Goal: Task Accomplishment & Management: Use online tool/utility

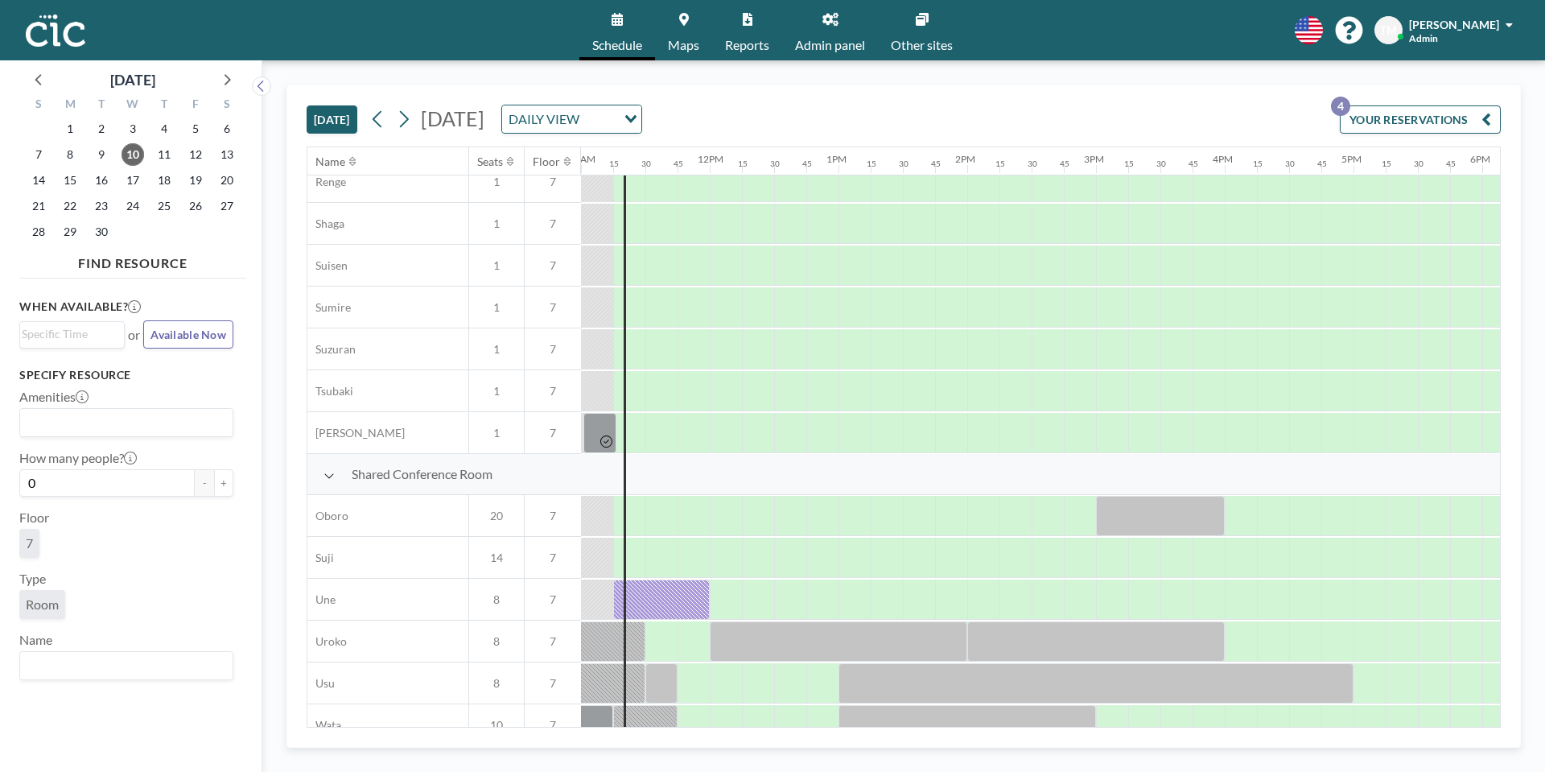
scroll to position [953, 1416]
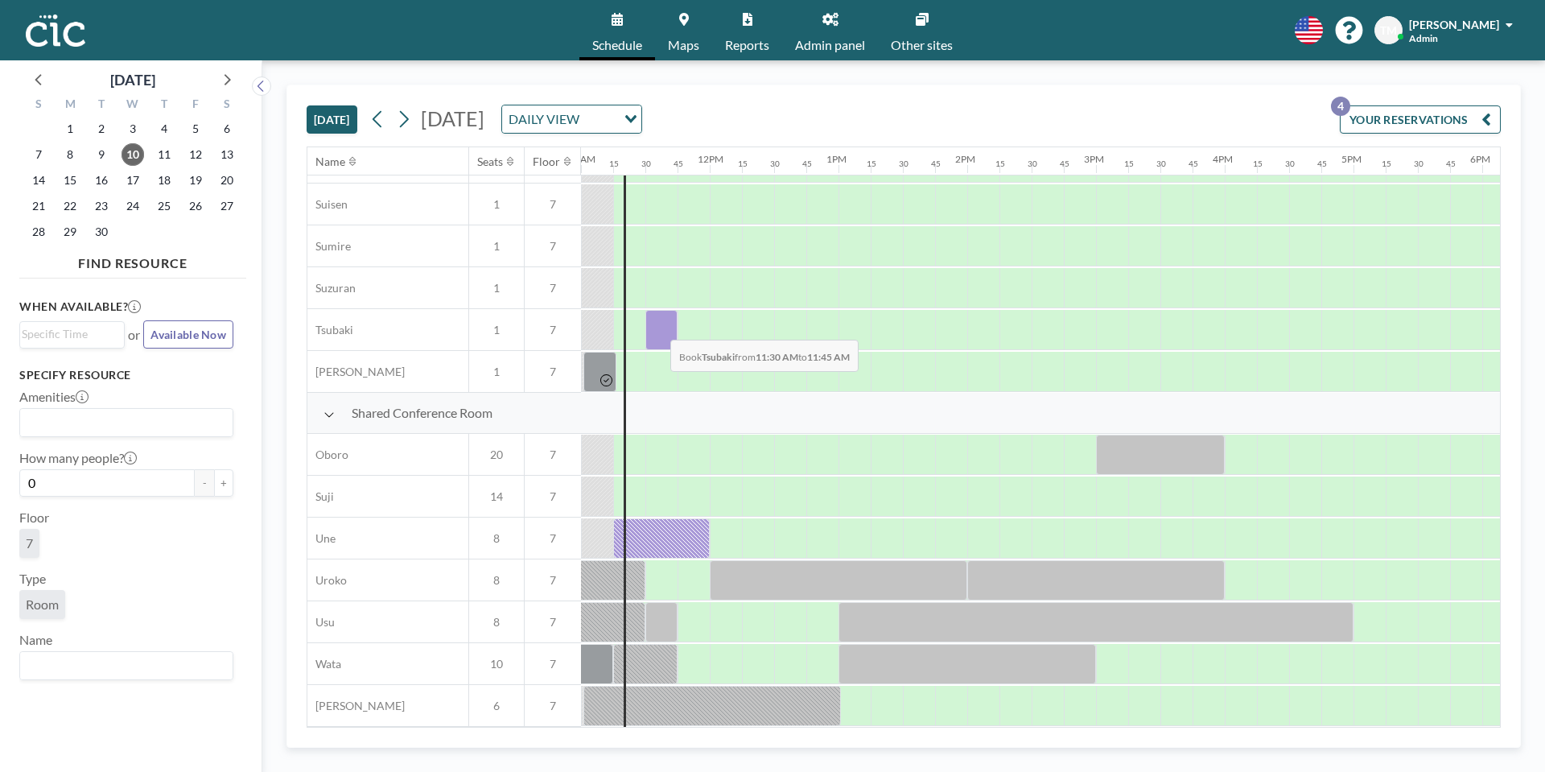
click at [658, 328] on div at bounding box center [661, 330] width 32 height 40
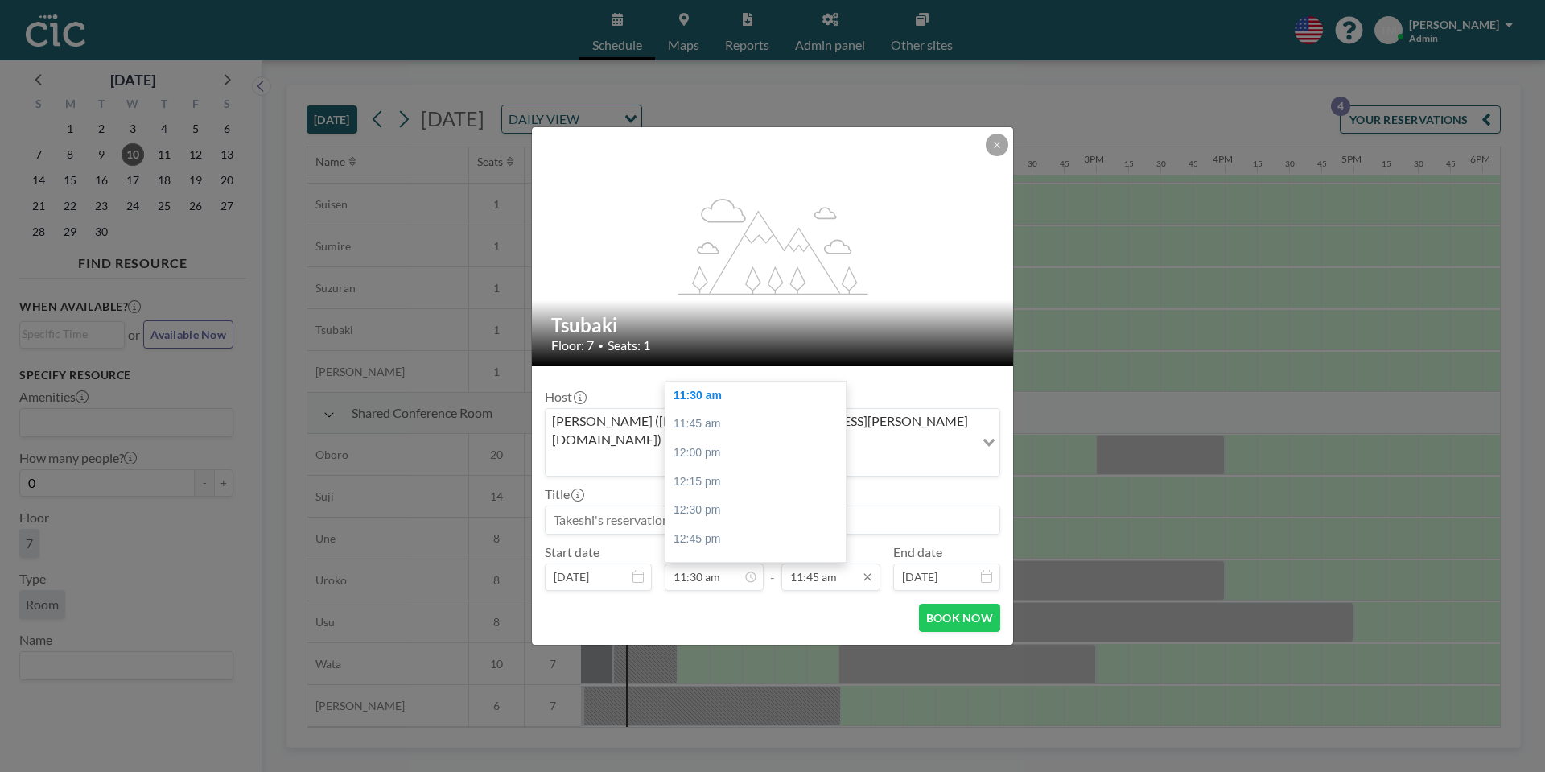
scroll to position [1346, 0]
click at [755, 468] on div "12:30 pm" at bounding box center [789, 482] width 180 height 29
type input "12:30 pm"
click at [938, 604] on button "BOOK NOW" at bounding box center [959, 618] width 81 height 28
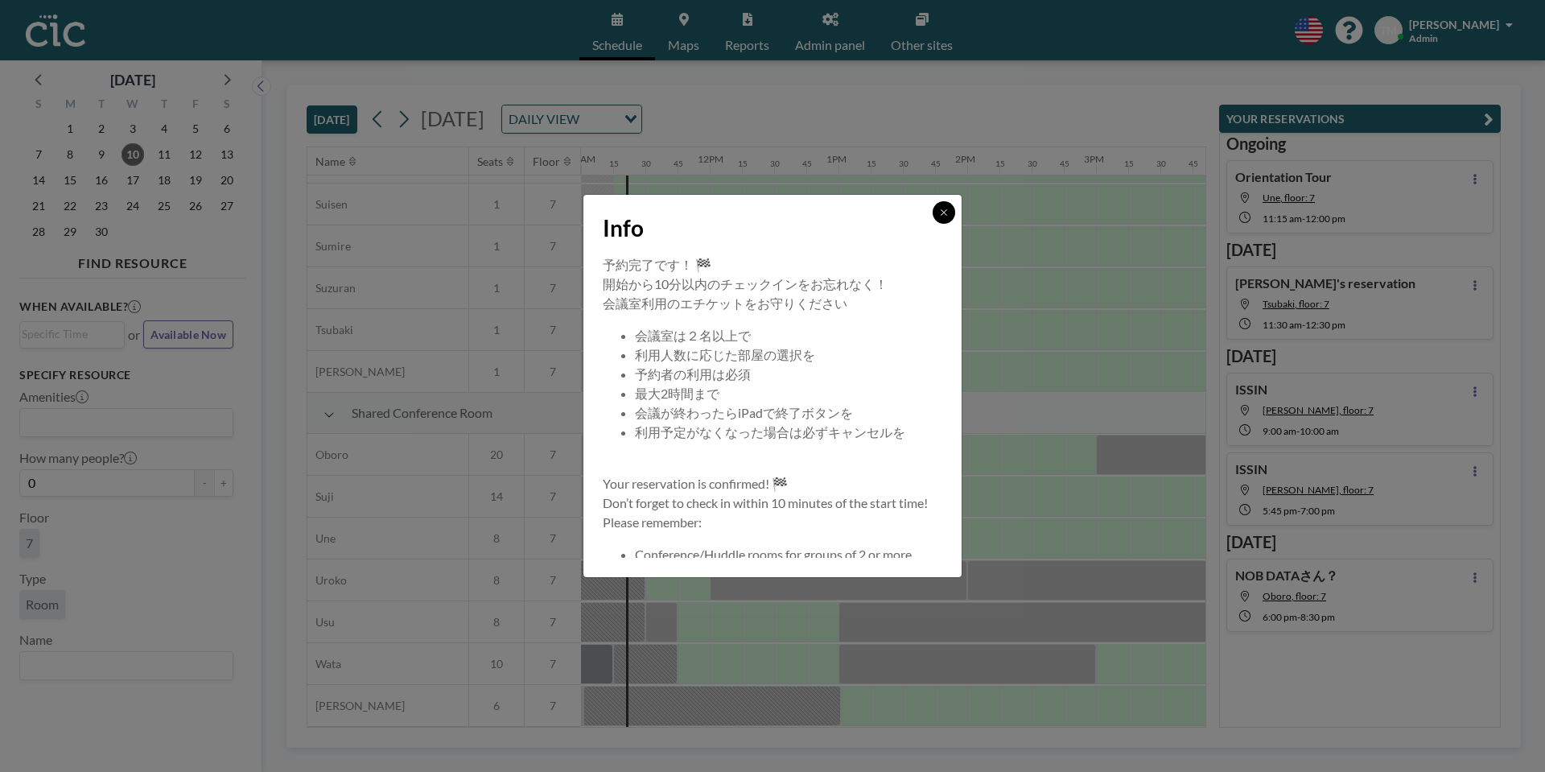
click at [941, 216] on icon at bounding box center [944, 213] width 10 height 10
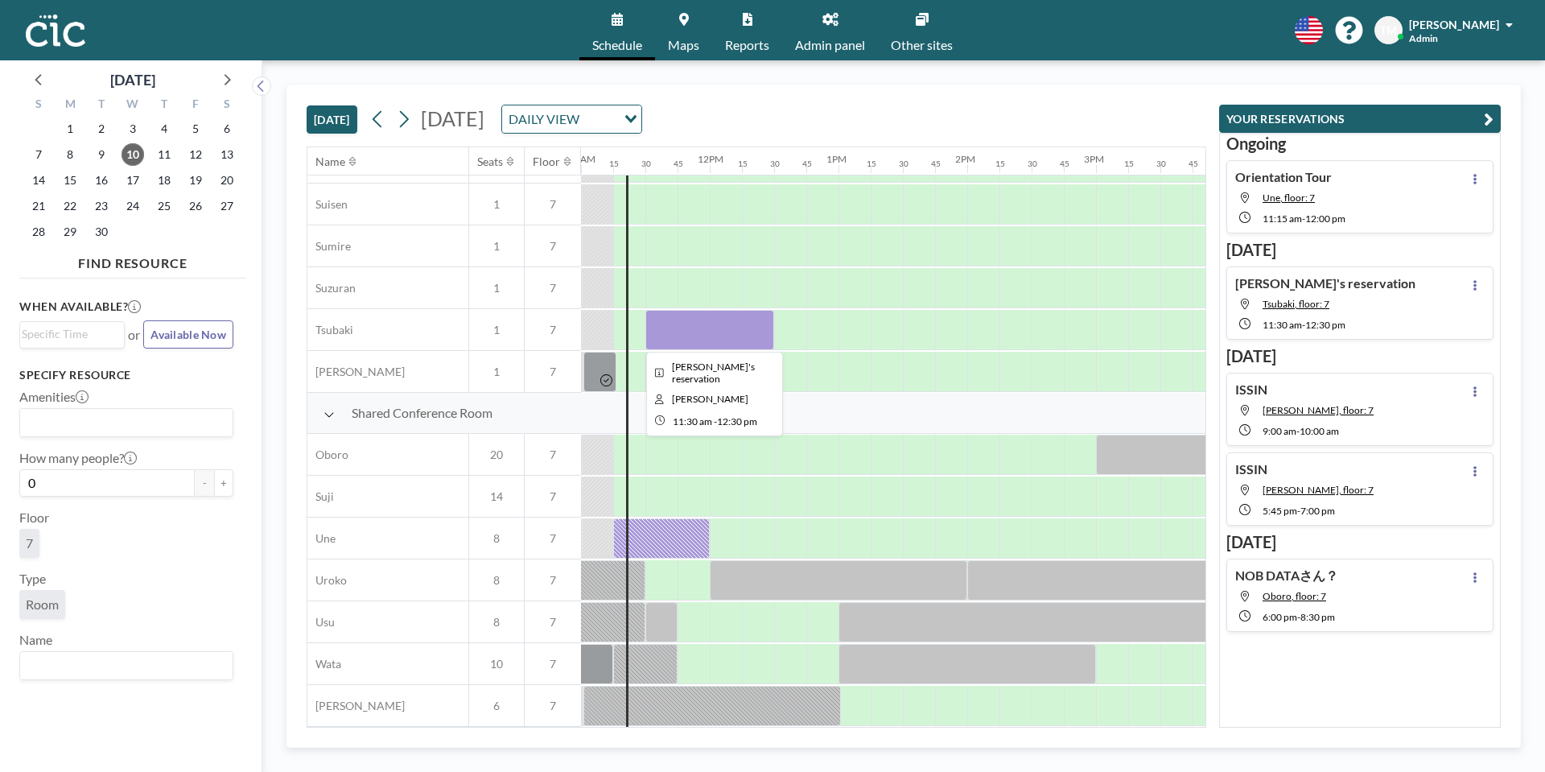
click at [691, 332] on div at bounding box center [709, 330] width 129 height 40
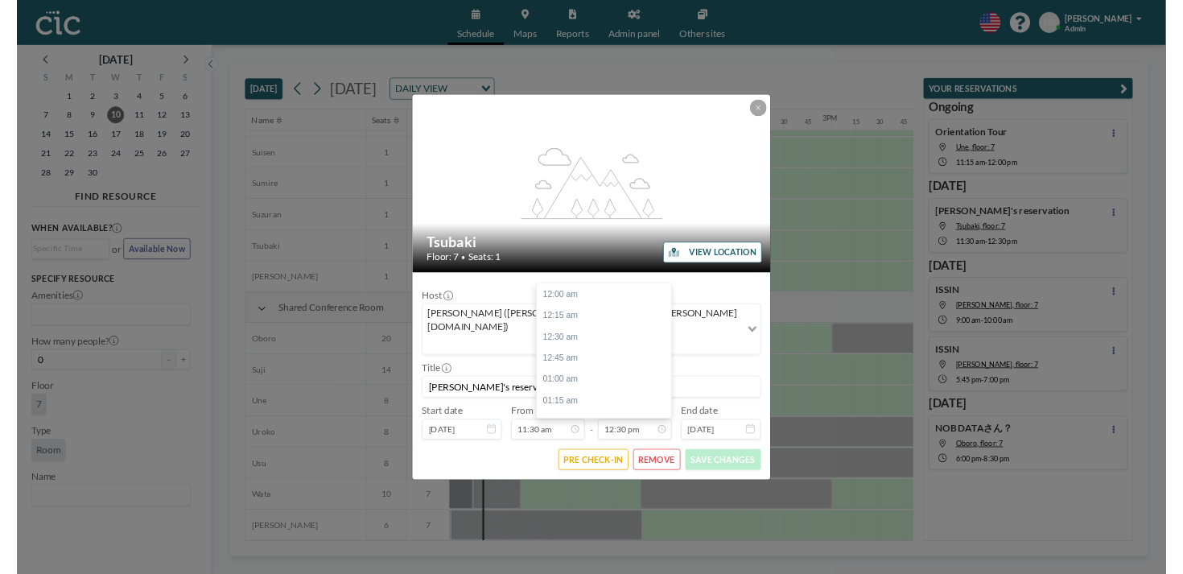
scroll to position [1433, 0]
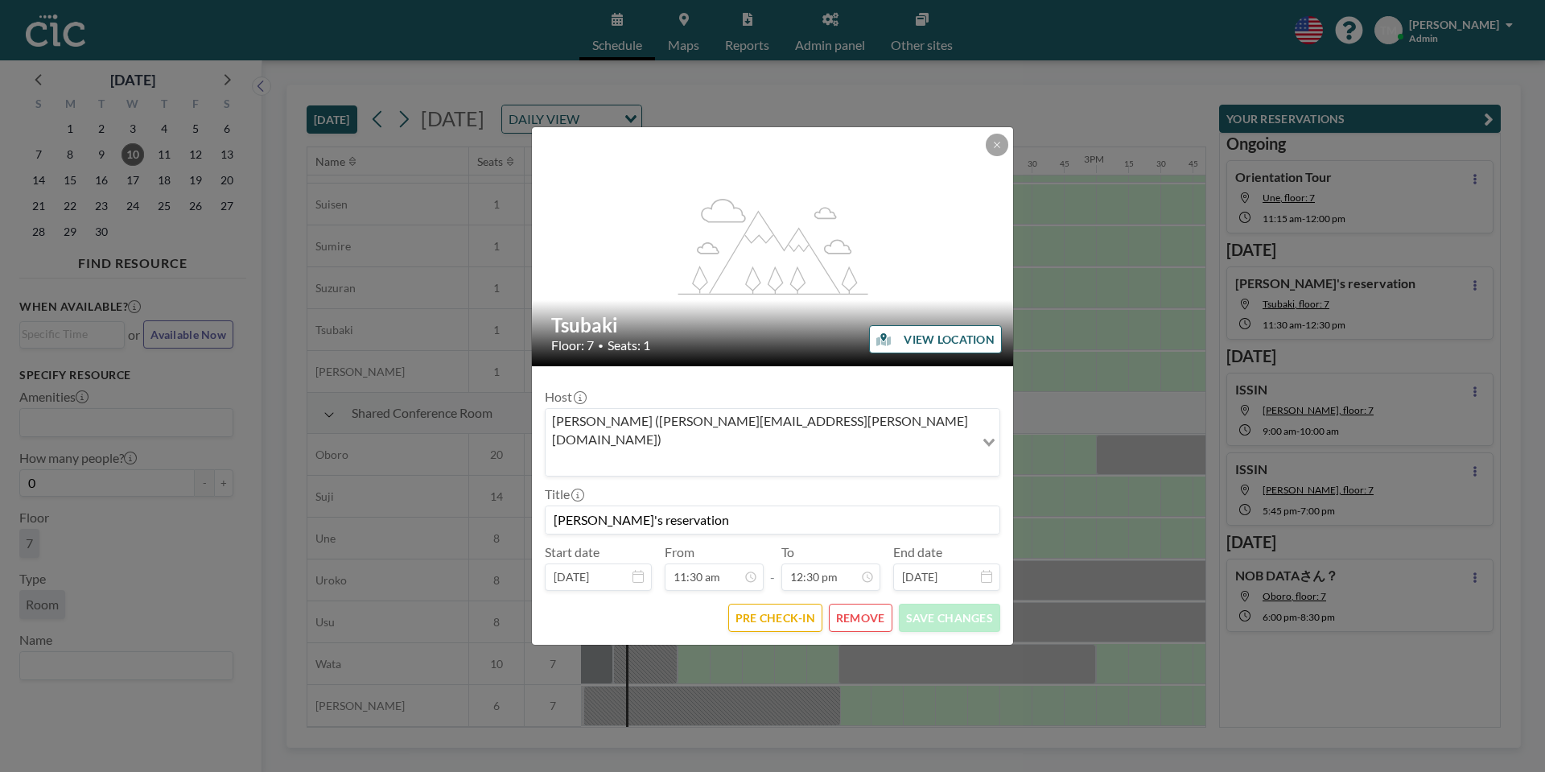
click at [857, 604] on button "REMOVE" at bounding box center [861, 618] width 64 height 28
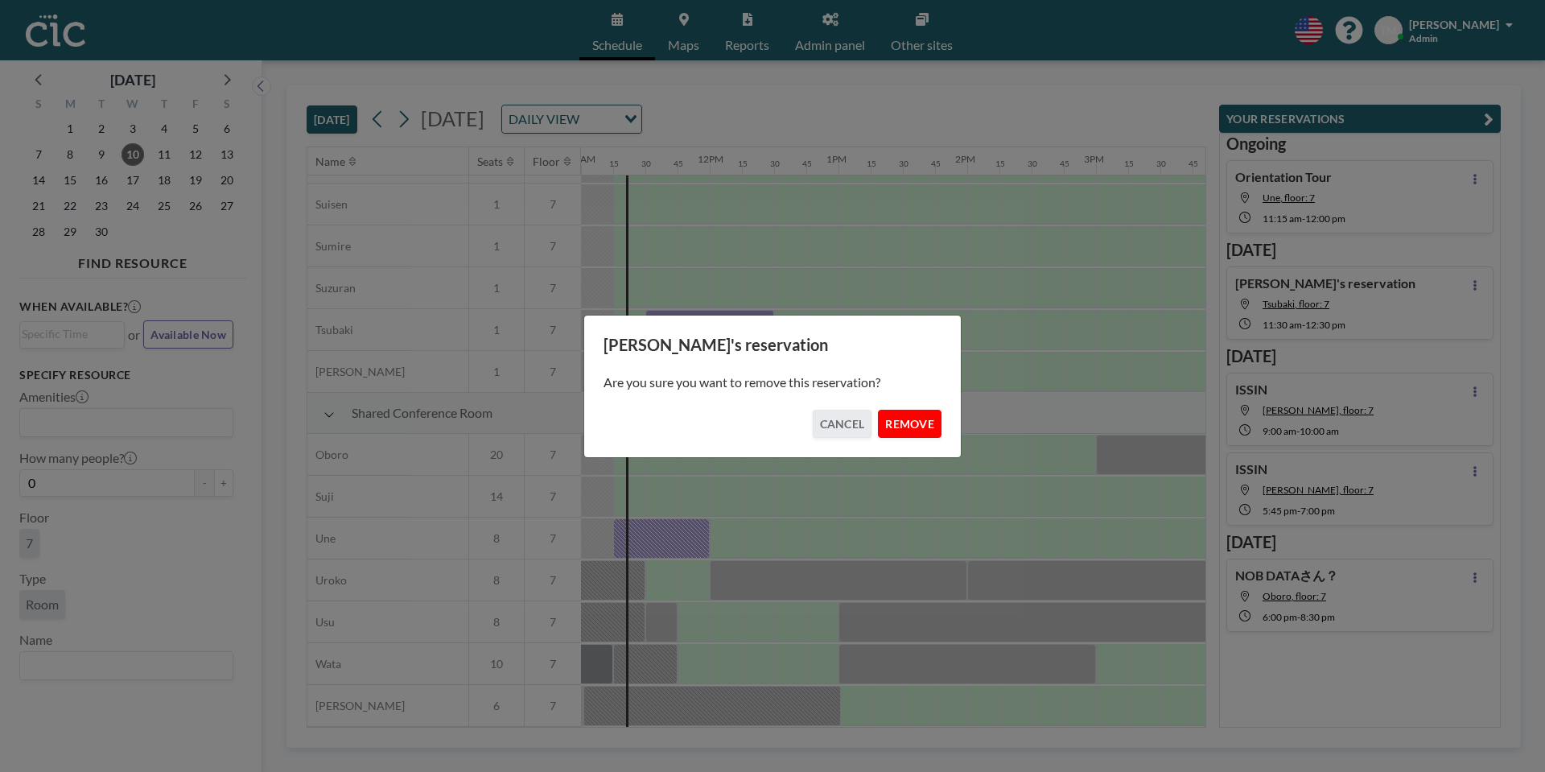
click at [899, 423] on button "REMOVE" at bounding box center [910, 424] width 64 height 28
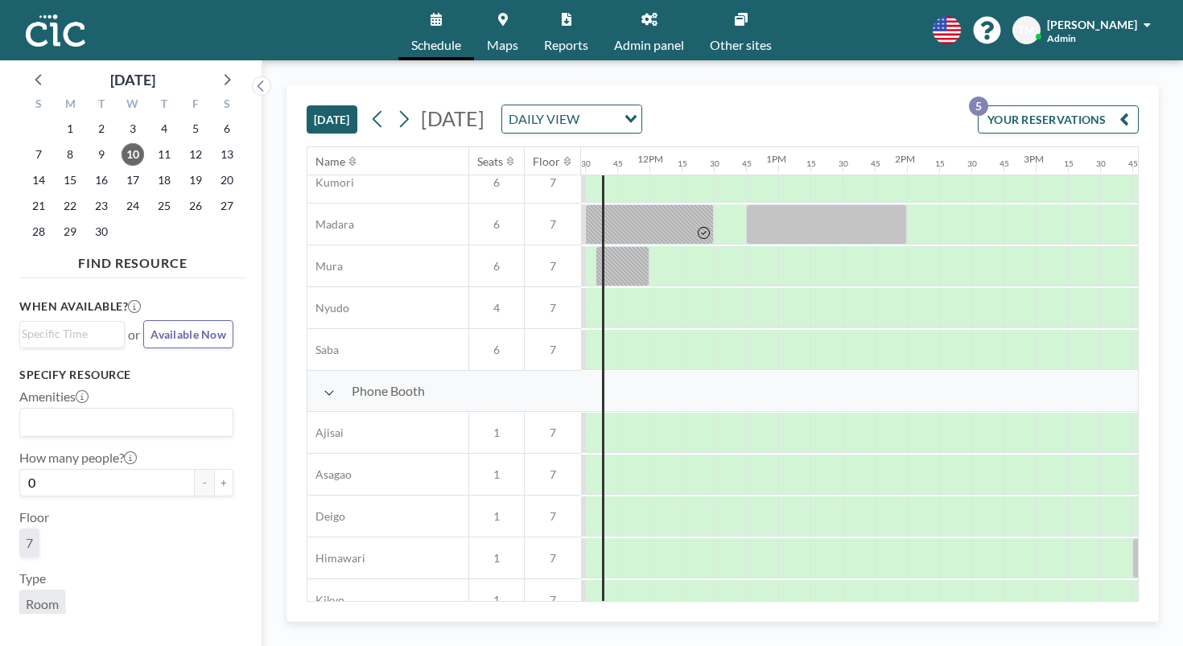
scroll to position [0, 1477]
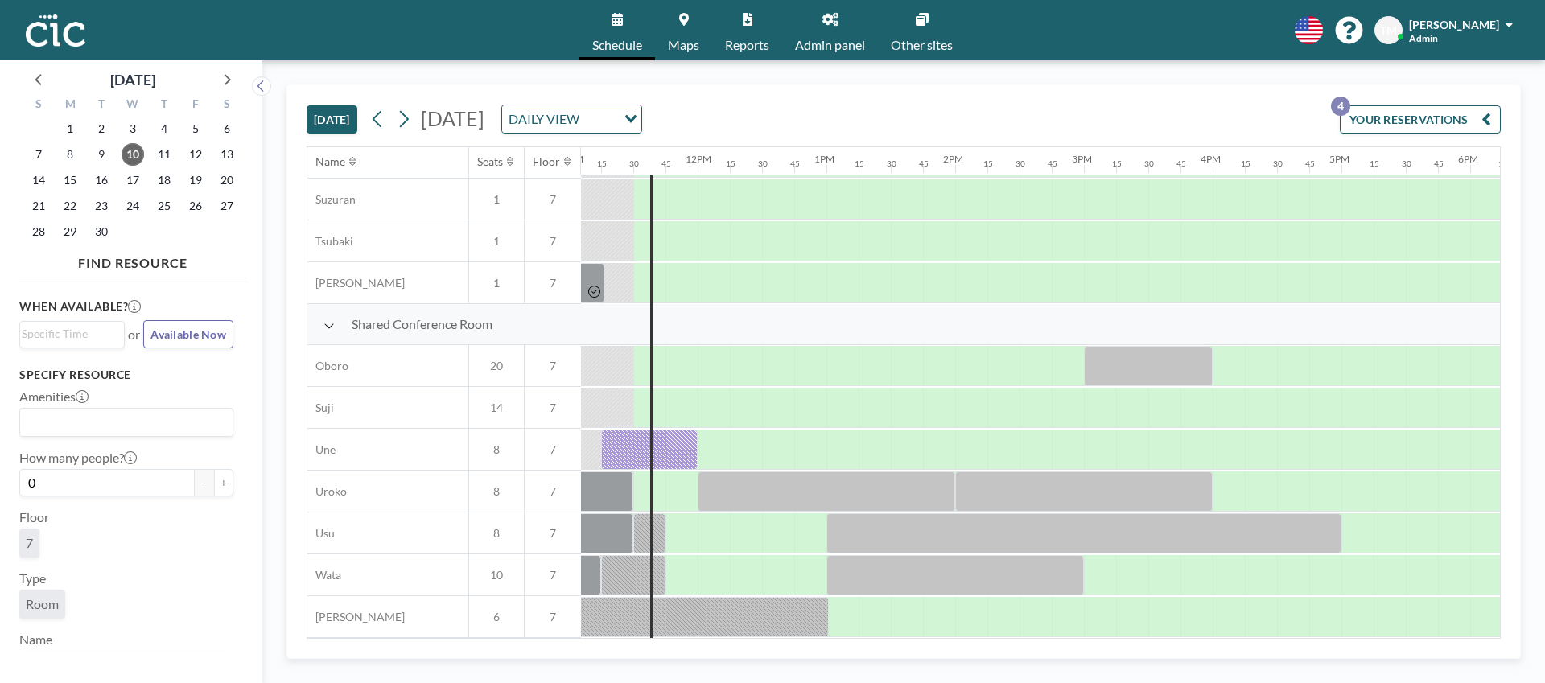
scroll to position [1041, 1394]
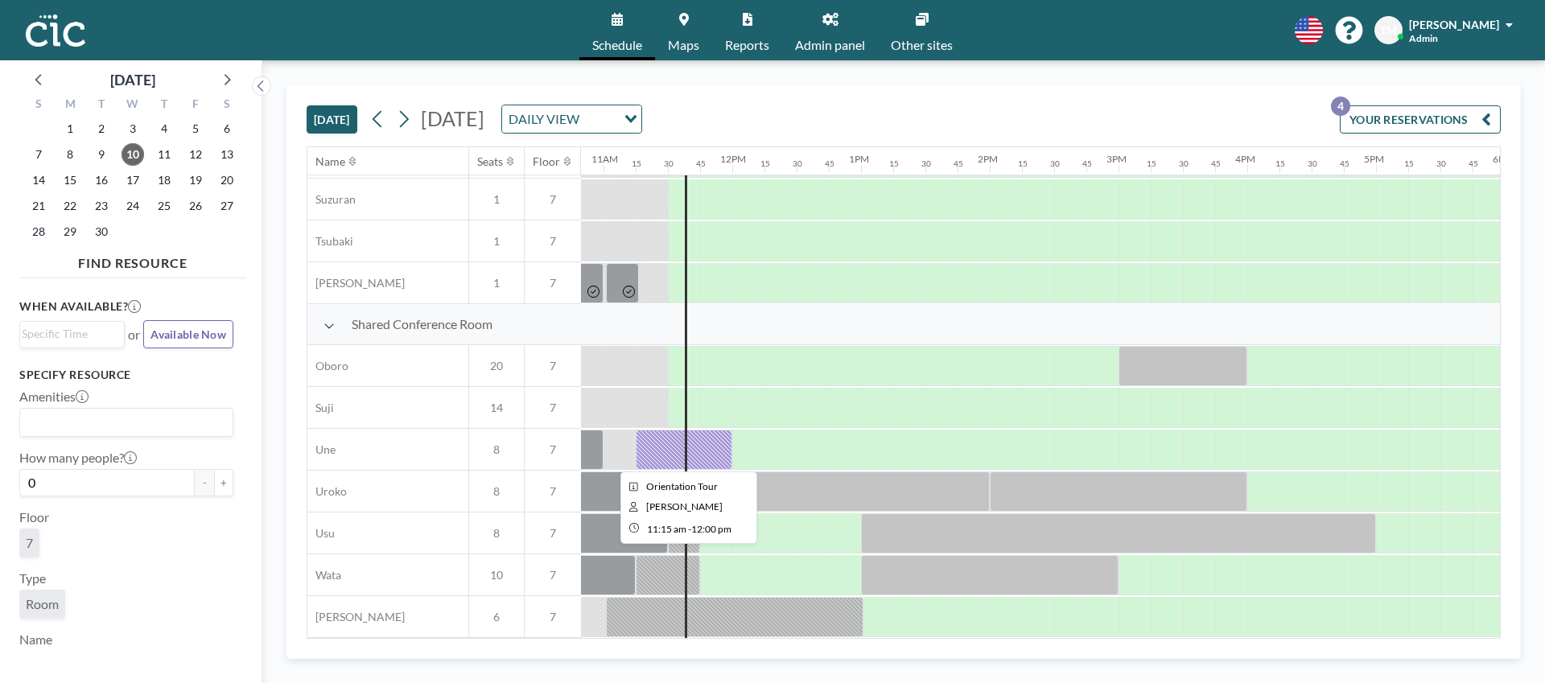
click at [712, 448] on div at bounding box center [684, 450] width 97 height 40
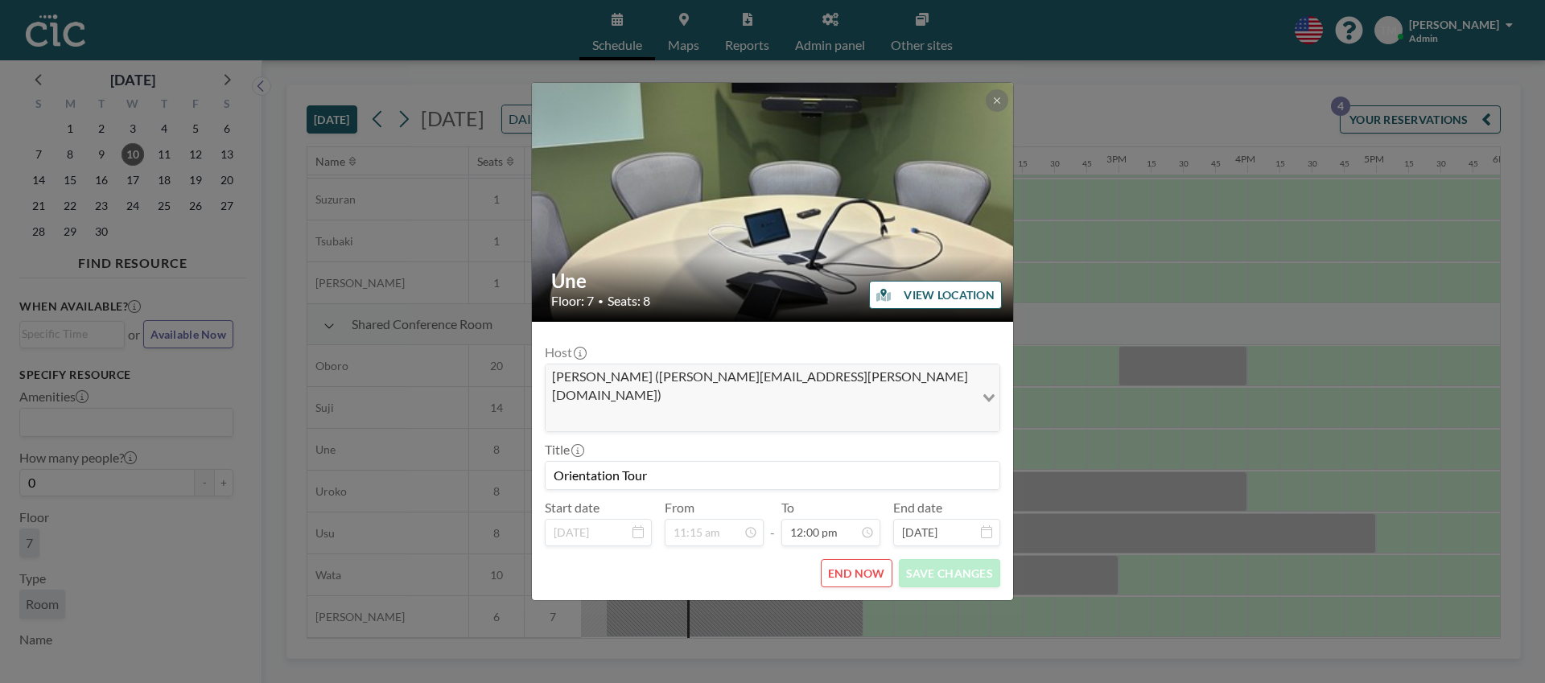
scroll to position [1375, 0]
click at [845, 559] on button "END NOW" at bounding box center [857, 573] width 72 height 28
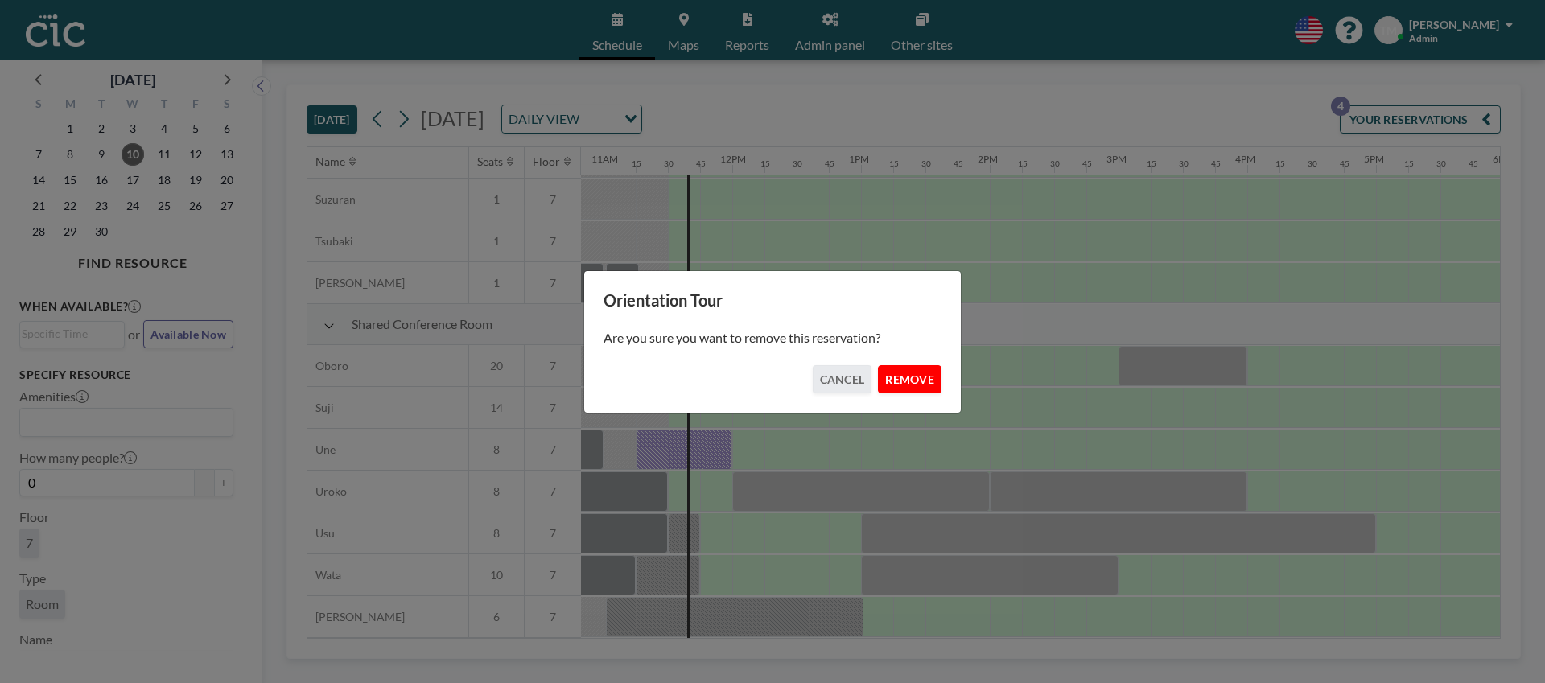
click at [904, 377] on button "REMOVE" at bounding box center [910, 379] width 64 height 28
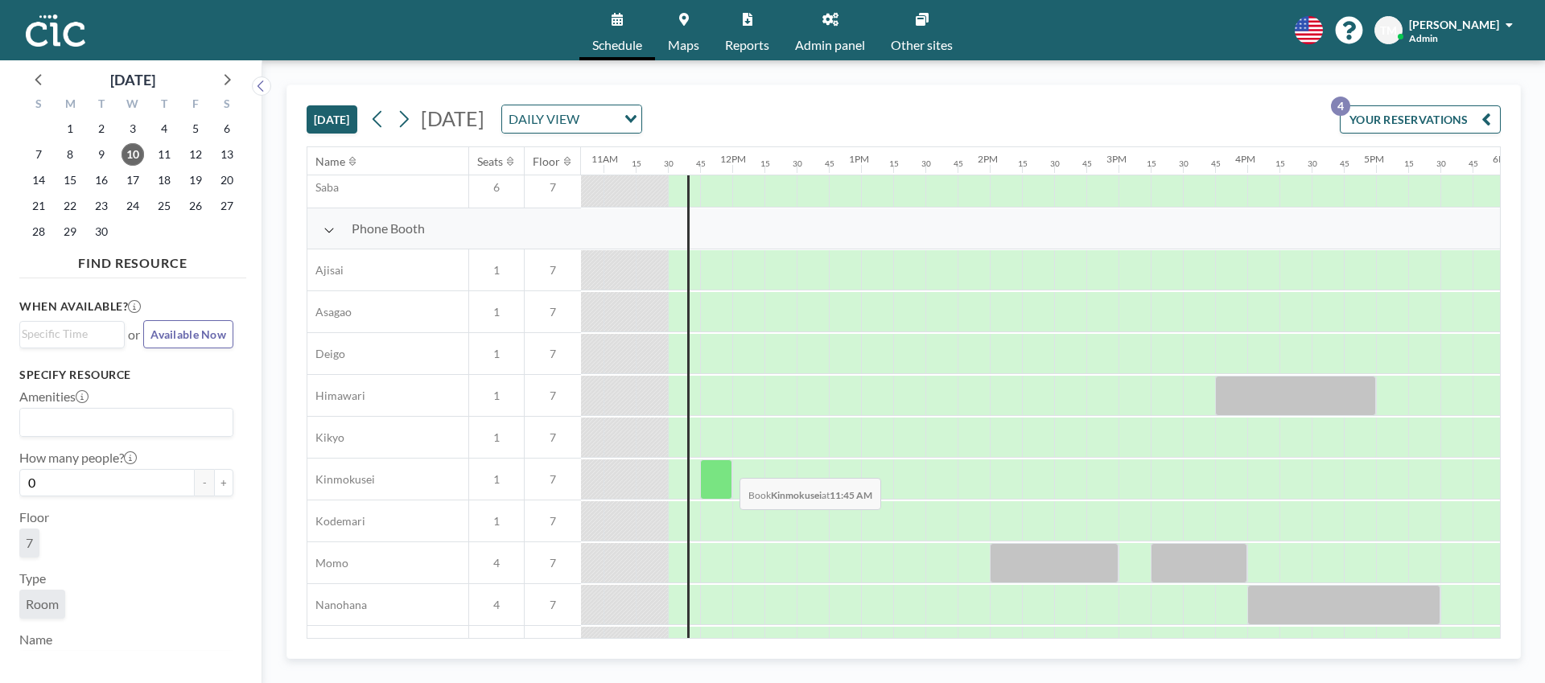
scroll to position [426, 1394]
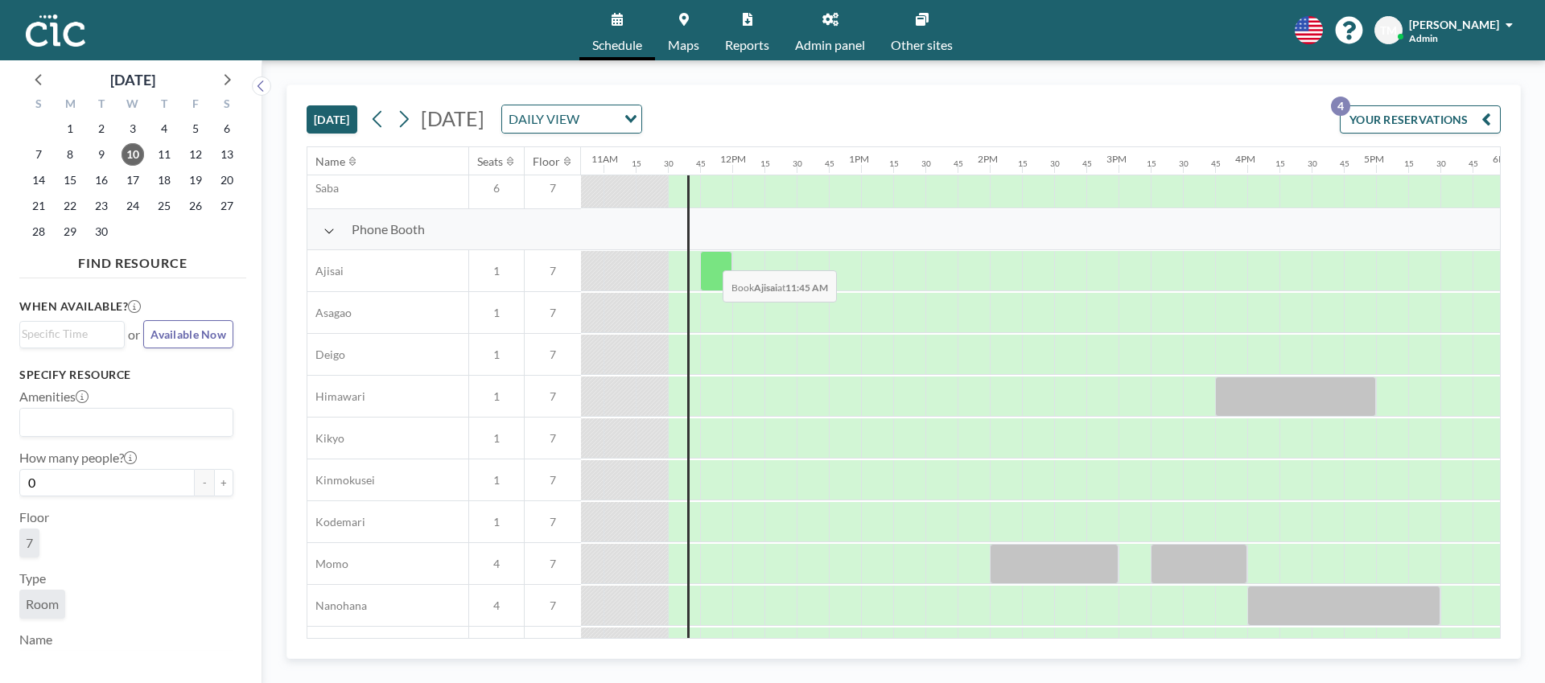
click at [710, 258] on div at bounding box center [716, 271] width 32 height 40
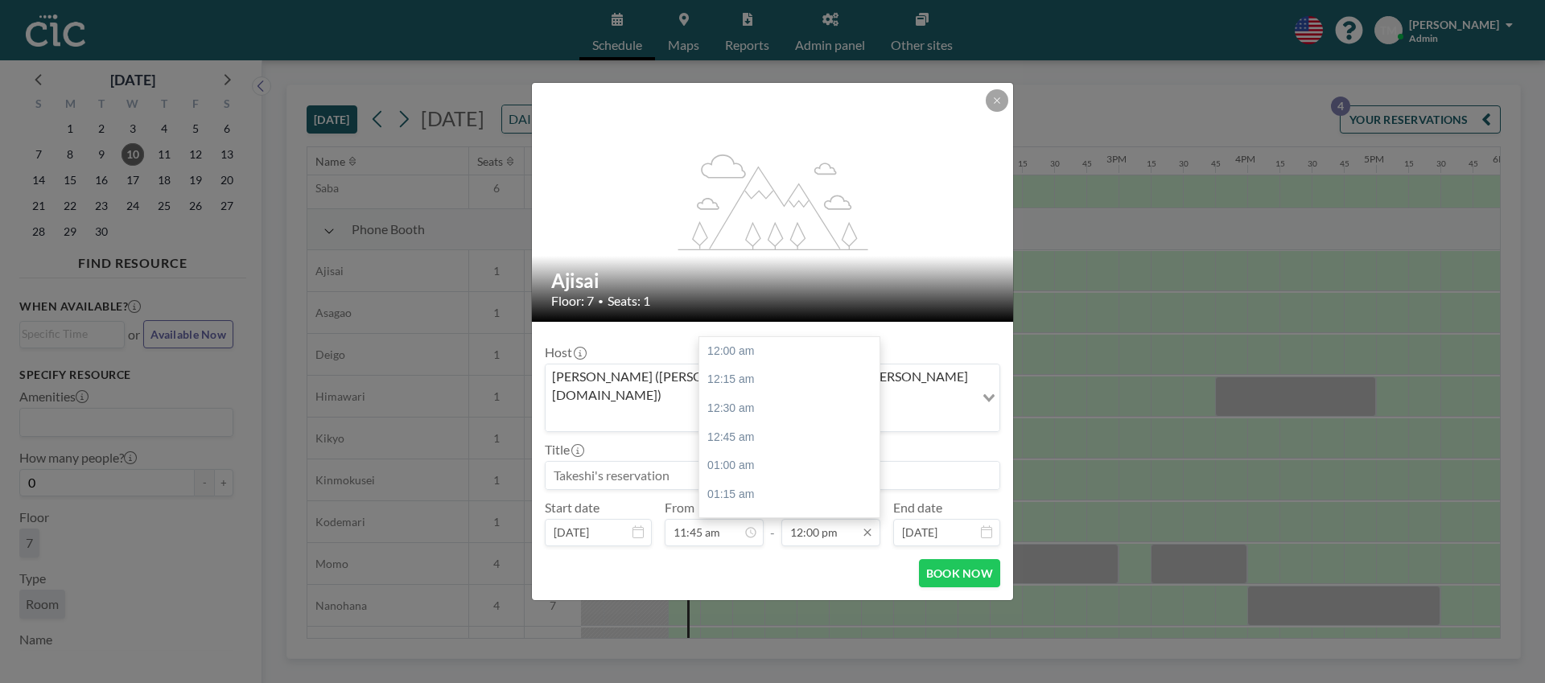
scroll to position [1375, 0]
click at [757, 394] on div "12:30 pm" at bounding box center [789, 408] width 180 height 29
type input "12:30 pm"
click at [952, 559] on button "BOOK NOW" at bounding box center [959, 573] width 81 height 28
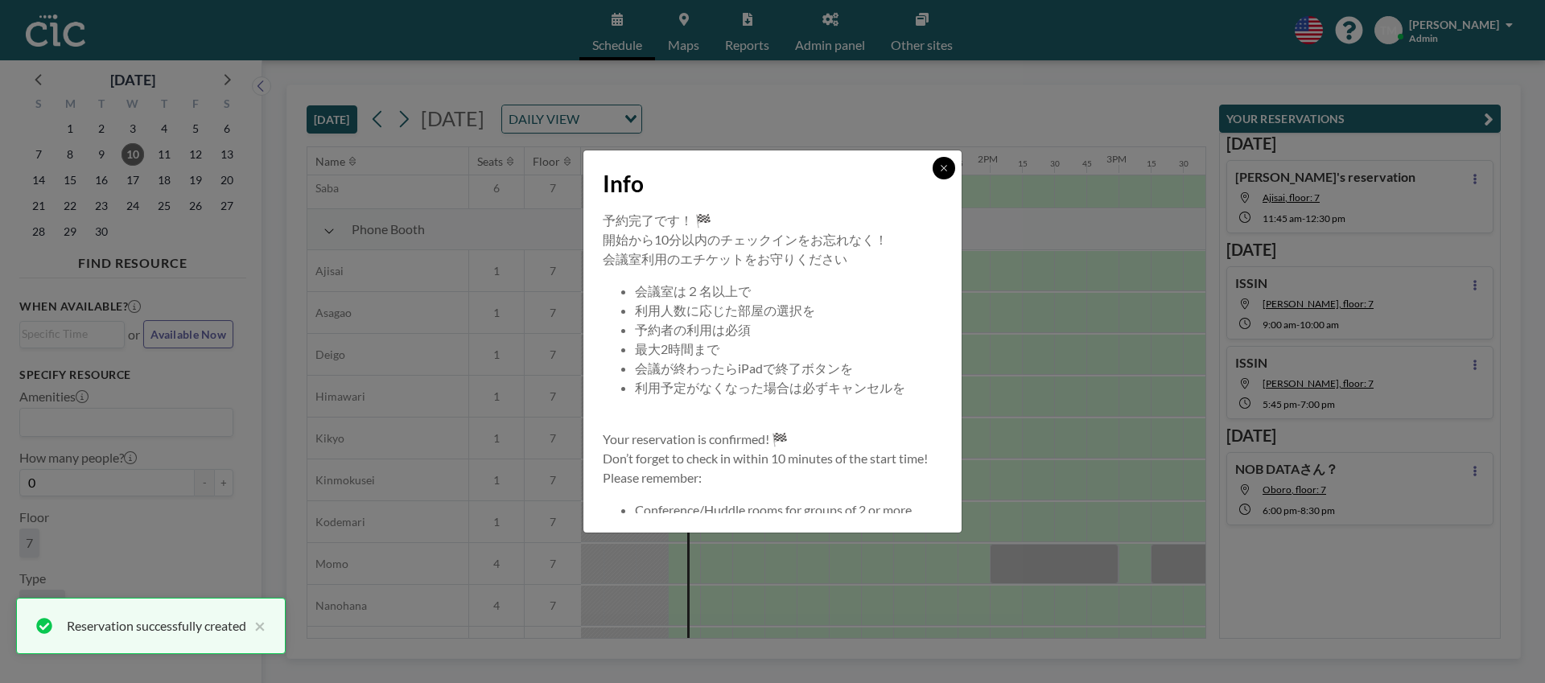
click at [938, 164] on button at bounding box center [944, 168] width 23 height 23
